Goal: Information Seeking & Learning: Learn about a topic

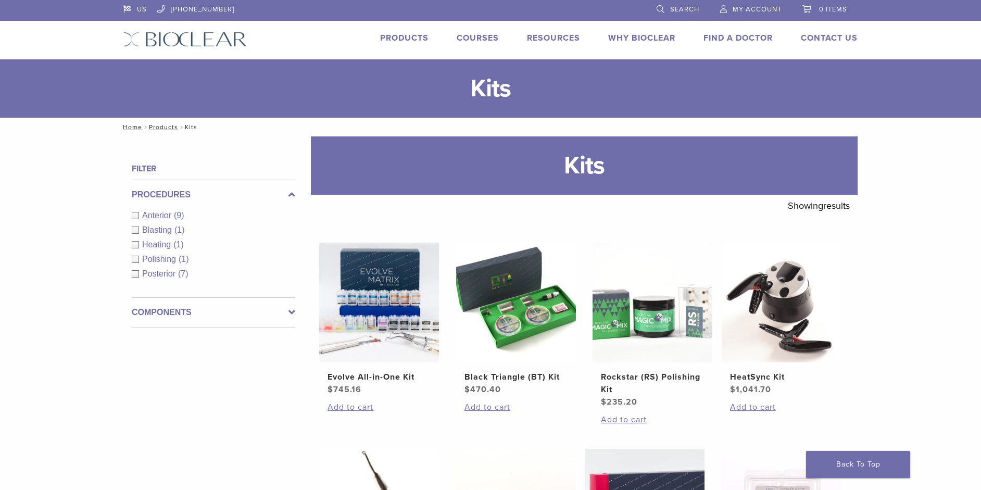
scroll to position [701, 0]
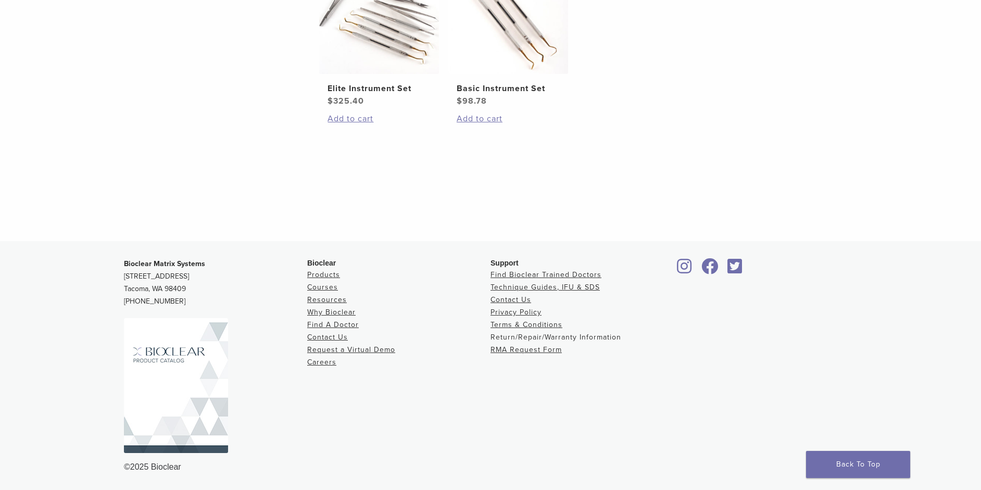
click at [538, 337] on link "Return/Repair/Warranty Information" at bounding box center [556, 337] width 131 height 9
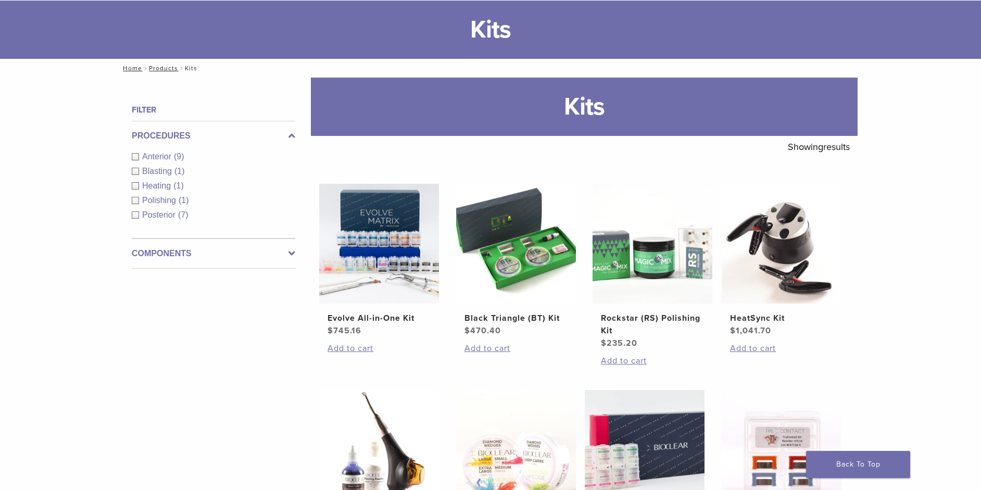
scroll to position [156, 0]
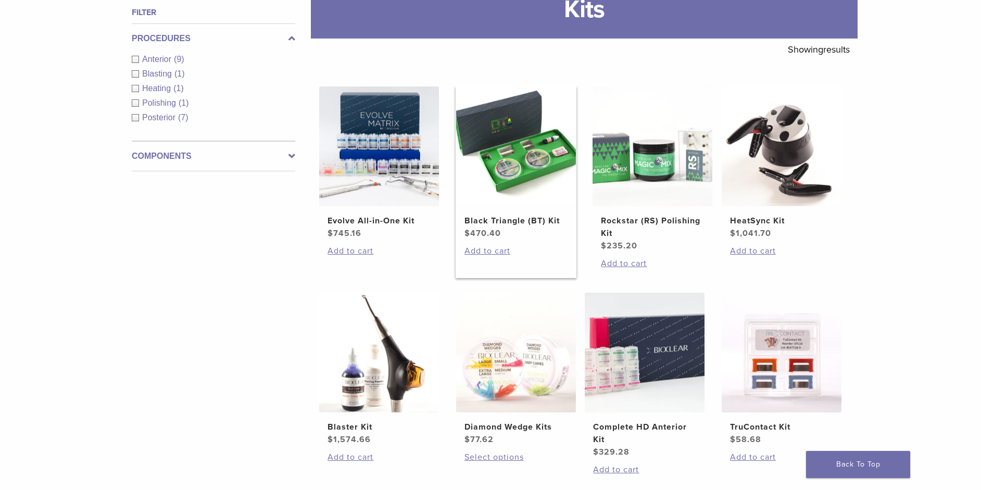
click at [507, 221] on h2 "Black Triangle (BT) Kit" at bounding box center [515, 221] width 103 height 12
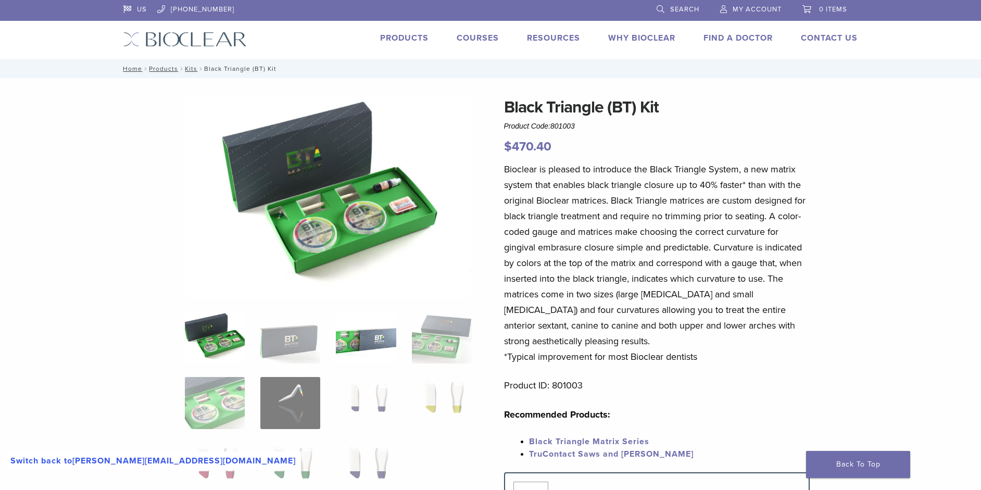
click at [372, 344] on img at bounding box center [366, 337] width 60 height 52
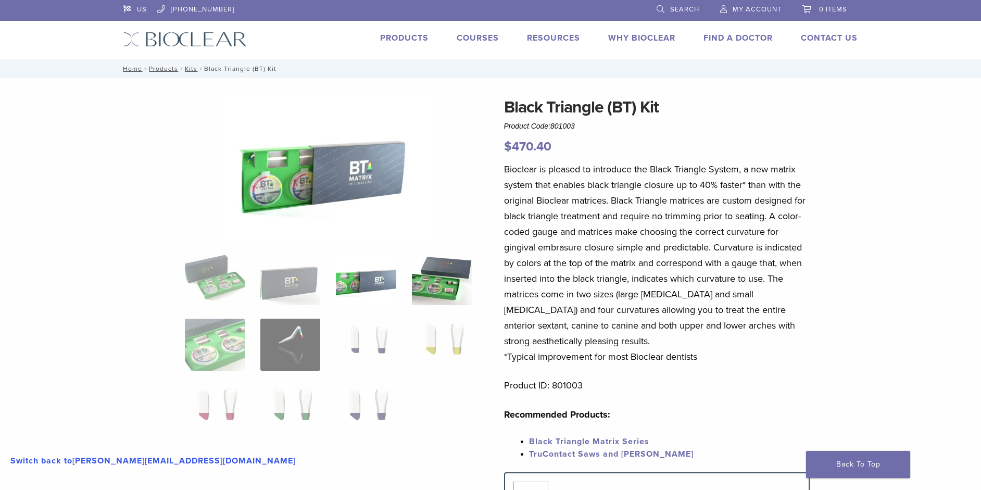
click at [438, 280] on img at bounding box center [442, 279] width 60 height 52
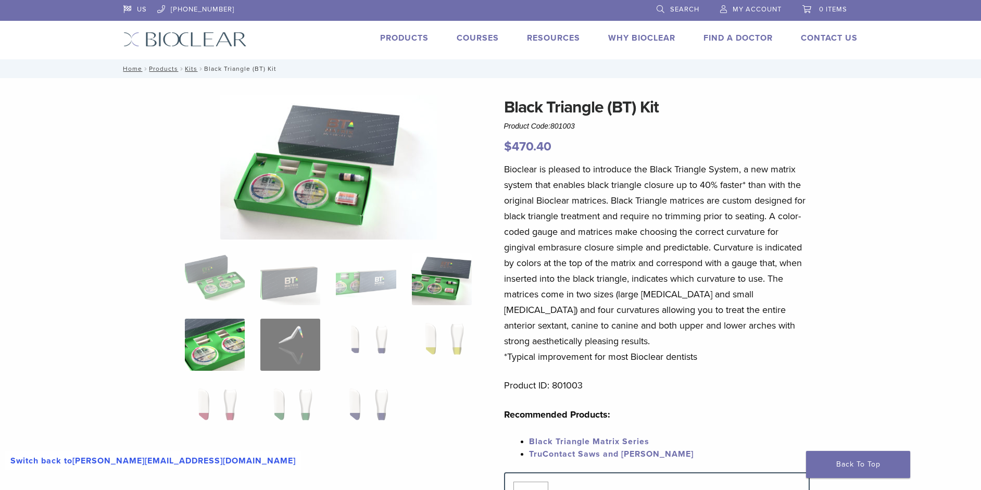
click at [224, 340] on img at bounding box center [215, 345] width 60 height 52
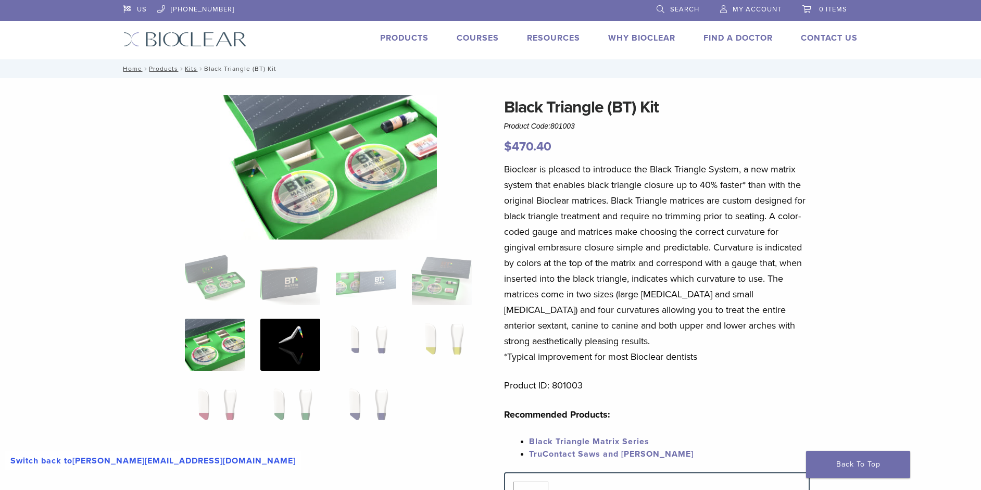
click at [292, 340] on img at bounding box center [290, 345] width 60 height 52
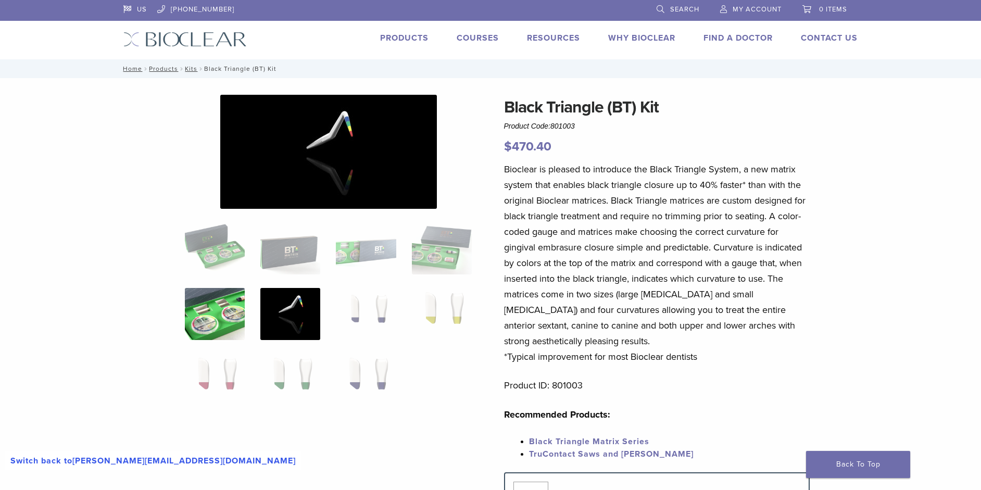
click at [226, 309] on img at bounding box center [215, 314] width 60 height 52
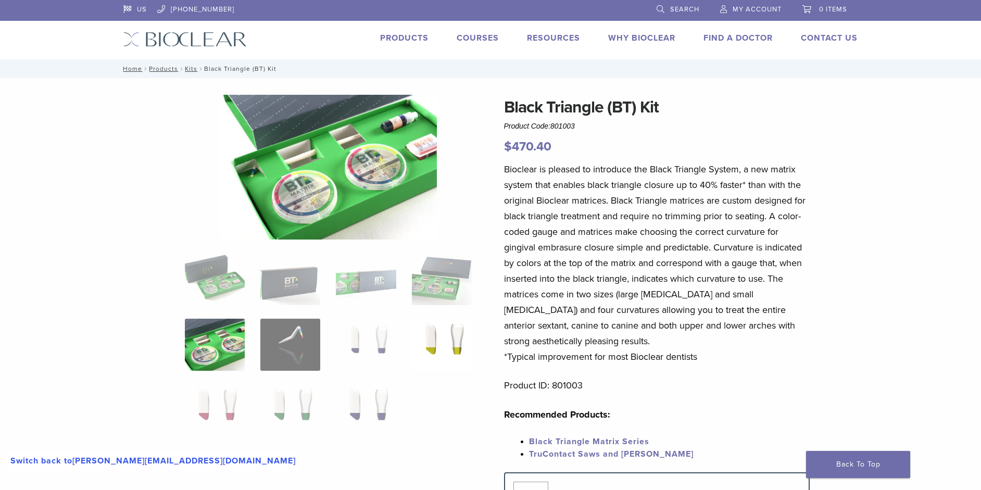
click at [450, 336] on img at bounding box center [442, 345] width 60 height 52
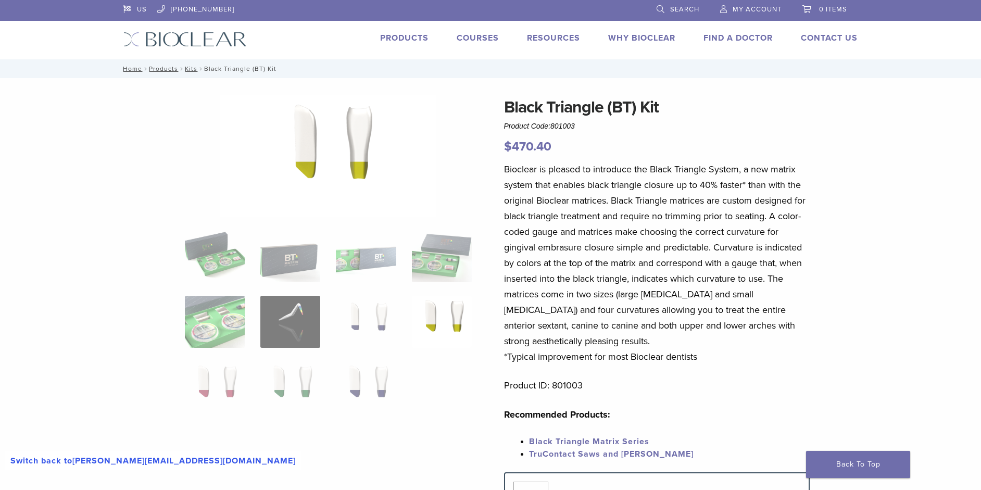
click at [415, 36] on link "Products" at bounding box center [404, 38] width 48 height 10
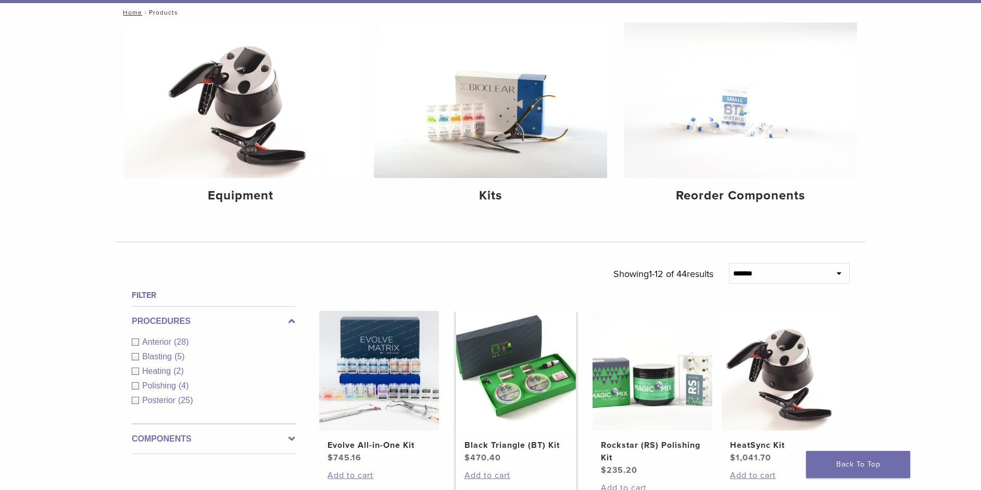
scroll to position [260, 0]
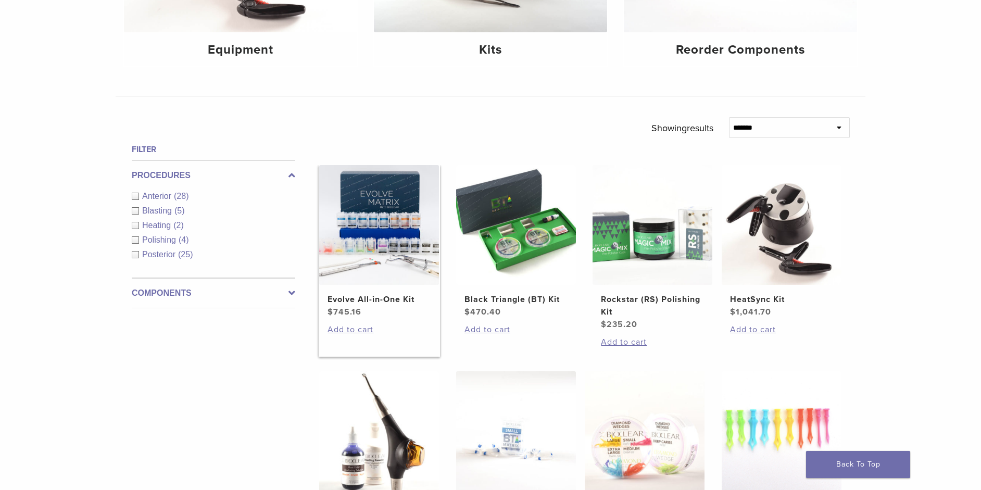
click at [396, 221] on img at bounding box center [379, 225] width 120 height 120
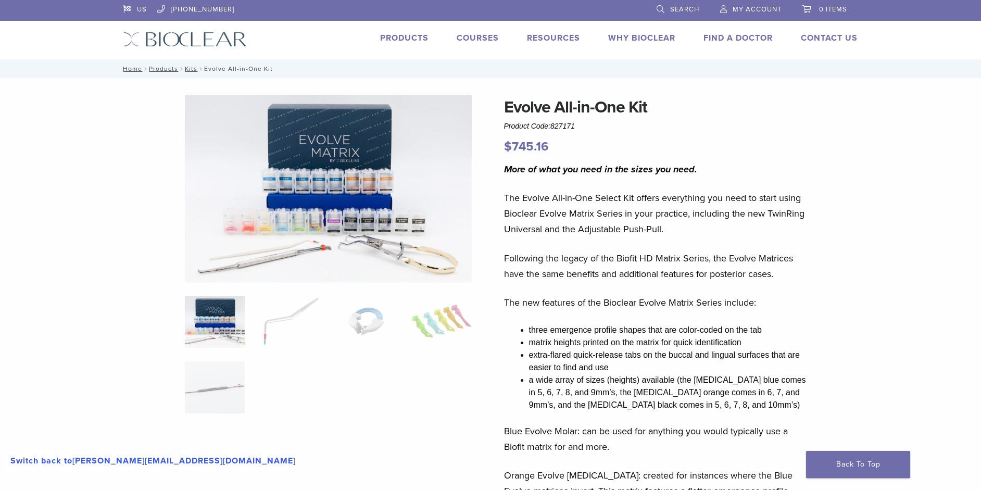
click at [490, 41] on link "Courses" at bounding box center [478, 38] width 42 height 10
click at [552, 36] on link "Resources" at bounding box center [553, 38] width 53 height 10
